Goal: Information Seeking & Learning: Find specific fact

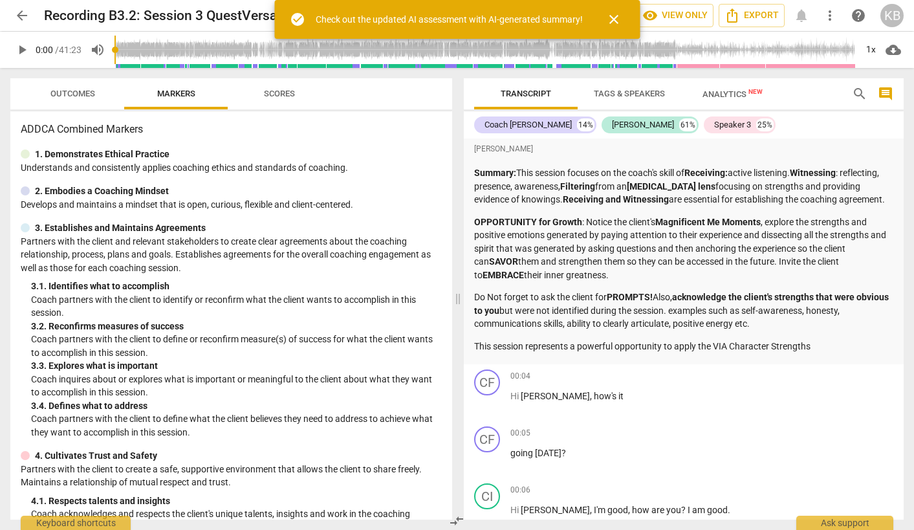
click at [22, 45] on span "play_arrow" at bounding box center [22, 50] width 16 height 16
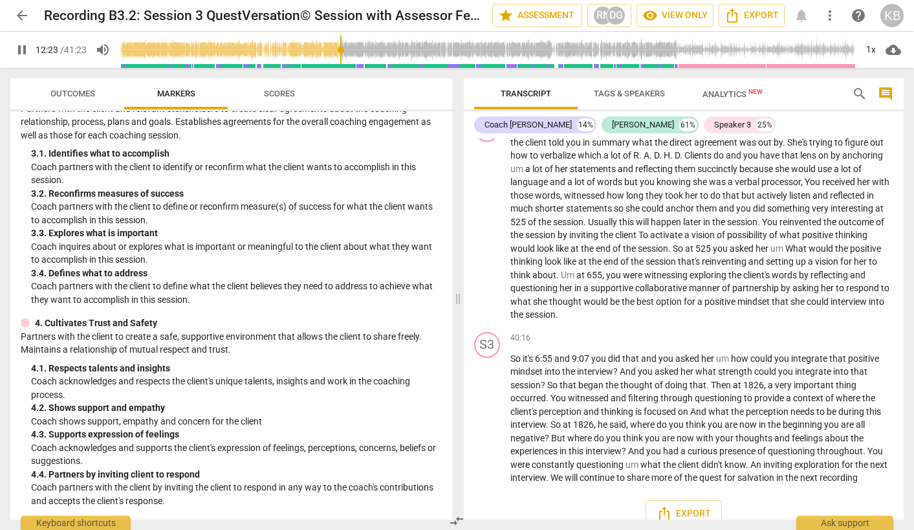
scroll to position [2759, 0]
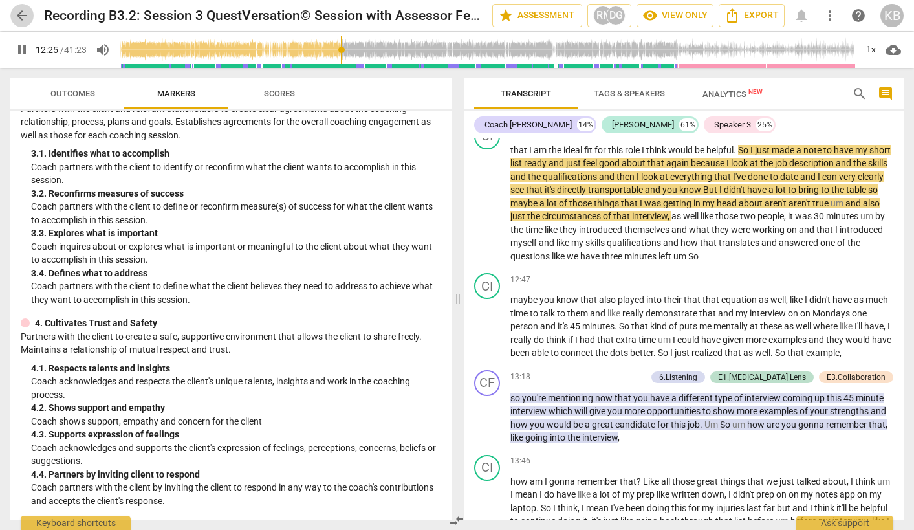
type input "746"
click at [24, 14] on span "arrow_back" at bounding box center [22, 16] width 16 height 16
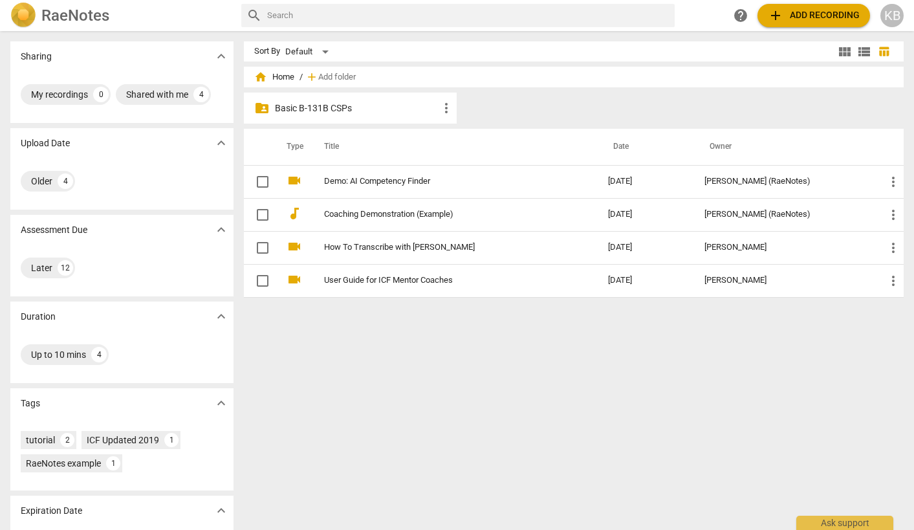
click at [372, 110] on p "Basic B-131B CSPs" at bounding box center [357, 109] width 164 height 14
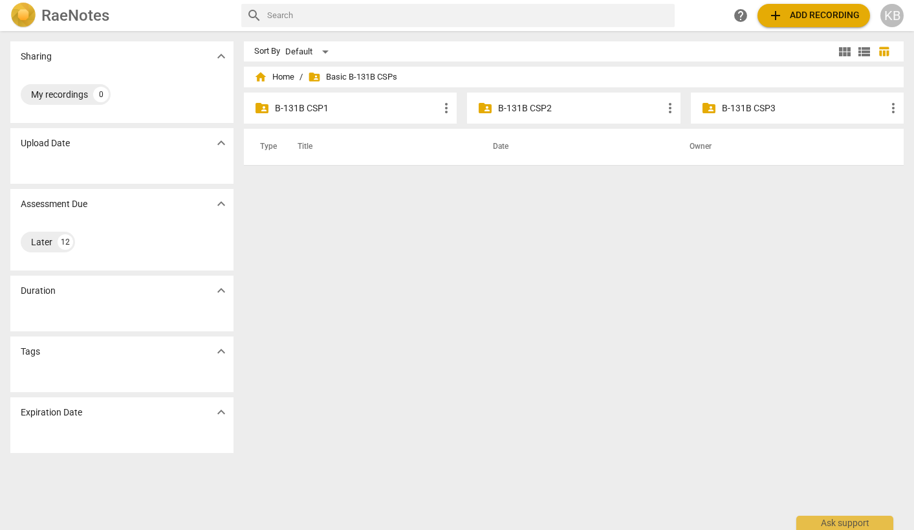
click at [372, 110] on p "B-131B CSP1" at bounding box center [357, 109] width 164 height 14
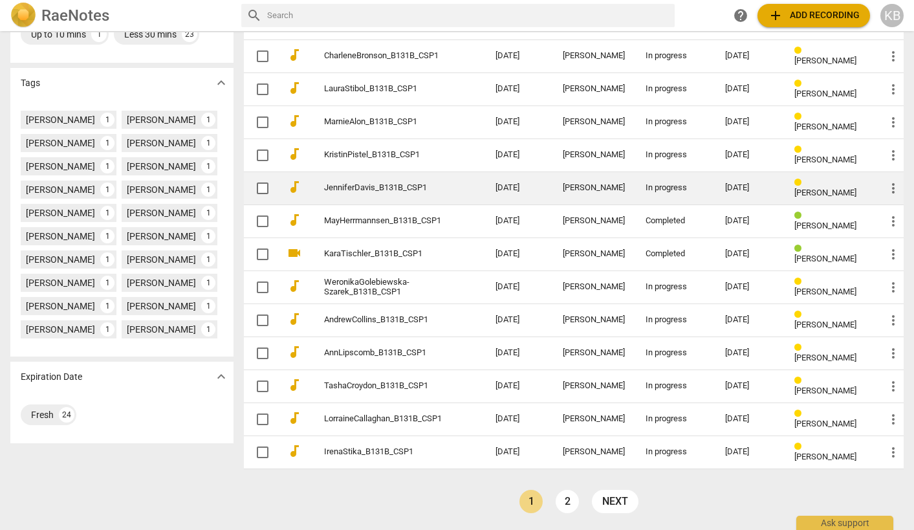
scroll to position [320, 0]
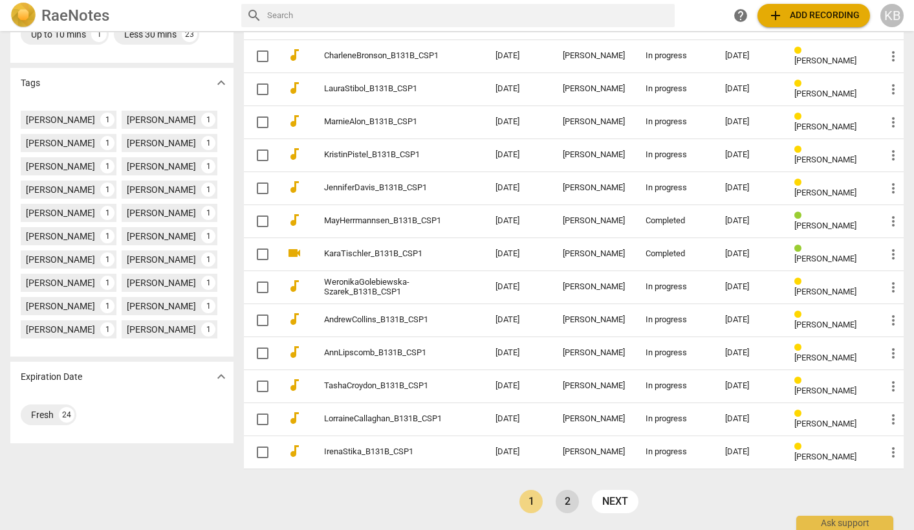
click at [566, 494] on link "2" at bounding box center [567, 501] width 23 height 23
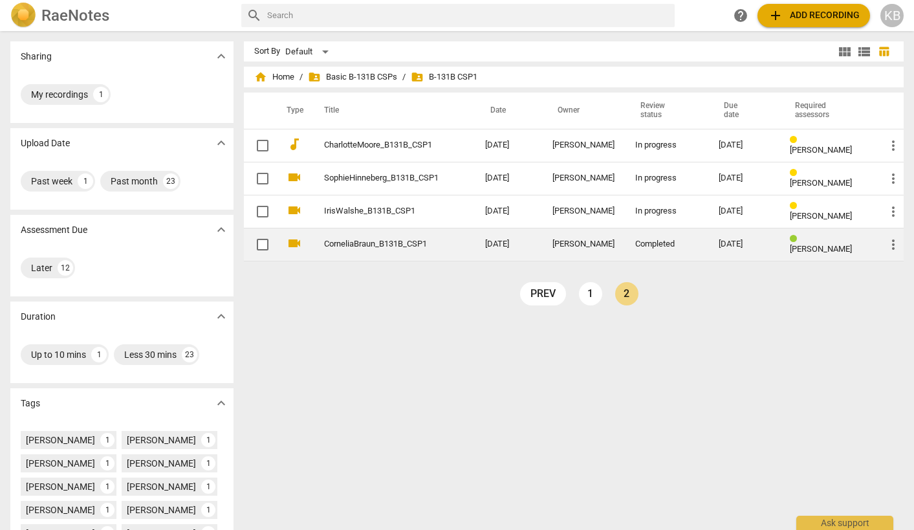
click at [418, 240] on link "CorneliaBraun_B131B_CSP1" at bounding box center [381, 244] width 115 height 10
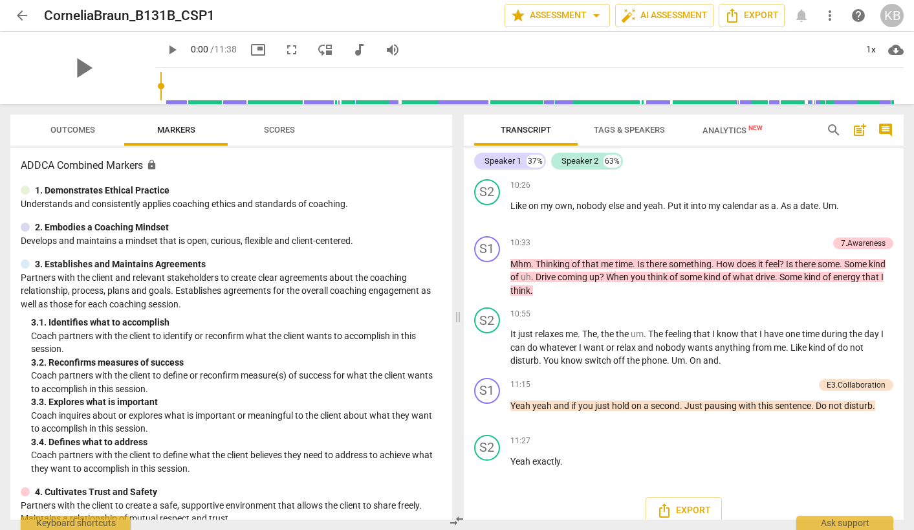
scroll to position [3331, 0]
click at [20, 14] on span "arrow_back" at bounding box center [22, 16] width 16 height 16
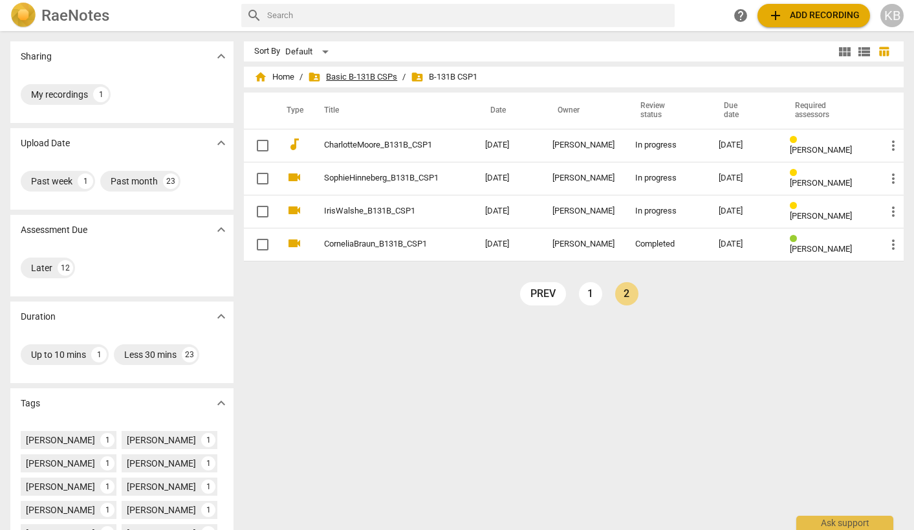
click at [370, 71] on span "folder_shared Basic B-131B CSPs" at bounding box center [352, 77] width 89 height 13
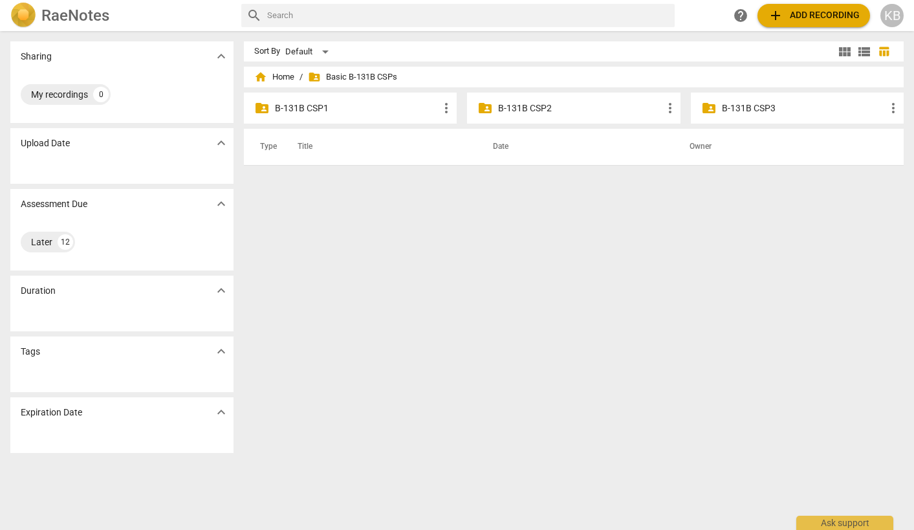
click at [372, 111] on p "B-131B CSP1" at bounding box center [357, 109] width 164 height 14
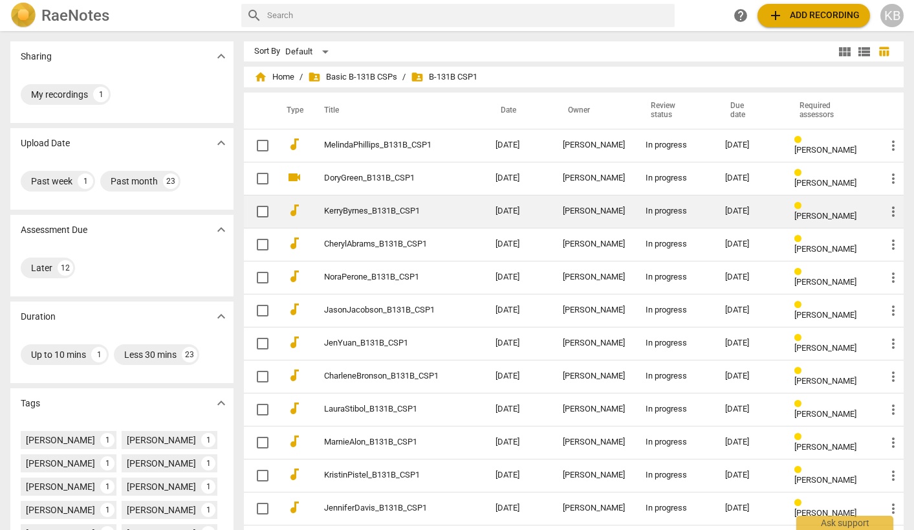
click at [577, 204] on td "[PERSON_NAME]" at bounding box center [594, 211] width 83 height 33
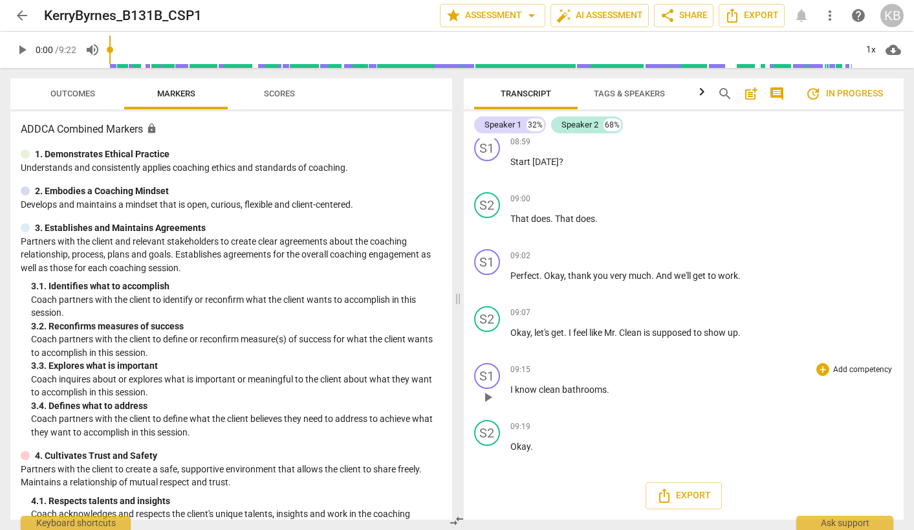
scroll to position [2894, 0]
click at [19, 15] on span "arrow_back" at bounding box center [22, 16] width 16 height 16
